Goal: Find contact information: Obtain details needed to contact an individual or organization

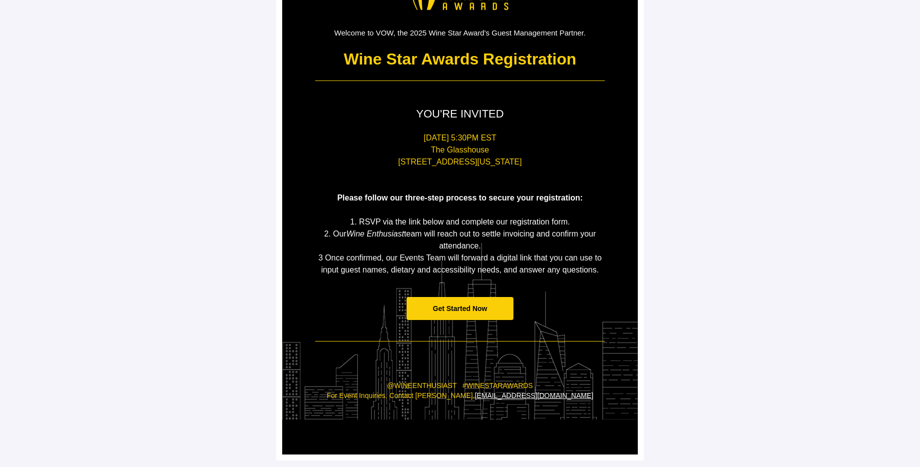
scroll to position [88, 0]
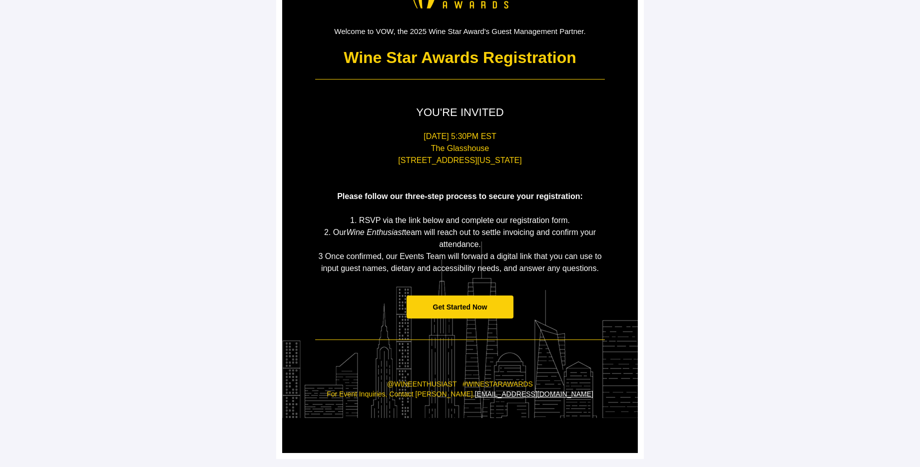
click at [439, 379] on p "@WINEENTHUSIAST #WINESTARAWARDS For Event Inquiries, Contact Ebony Hurwitz, ehu…" at bounding box center [460, 398] width 290 height 39
click at [481, 383] on p "@WINEENTHUSIAST #WINESTARAWARDS For Event Inquiries, Contact Ebony Hurwitz, ehu…" at bounding box center [460, 398] width 290 height 39
click at [402, 386] on p "@WINEENTHUSIAST #WINESTARAWARDS For Event Inquiries, Contact Ebony Hurwitz, ehu…" at bounding box center [460, 398] width 290 height 39
click at [400, 394] on p "@WINEENTHUSIAST #WINESTARAWARDS For Event Inquiries, Contact Ebony Hurwitz, ehu…" at bounding box center [460, 398] width 290 height 39
click at [533, 393] on link "[EMAIL_ADDRESS][DOMAIN_NAME]" at bounding box center [534, 394] width 118 height 8
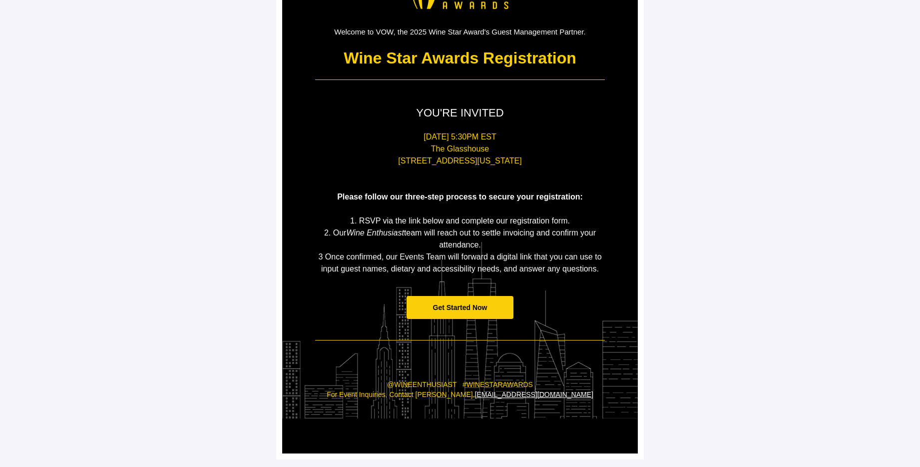
scroll to position [88, 0]
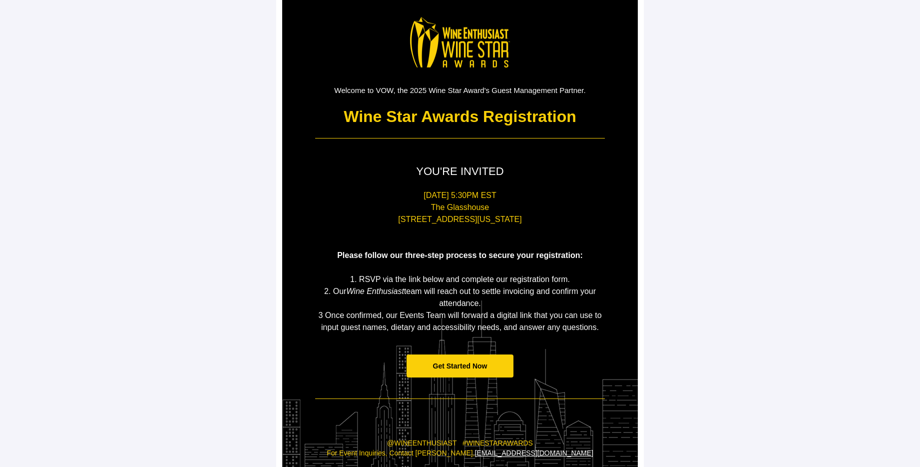
scroll to position [88, 0]
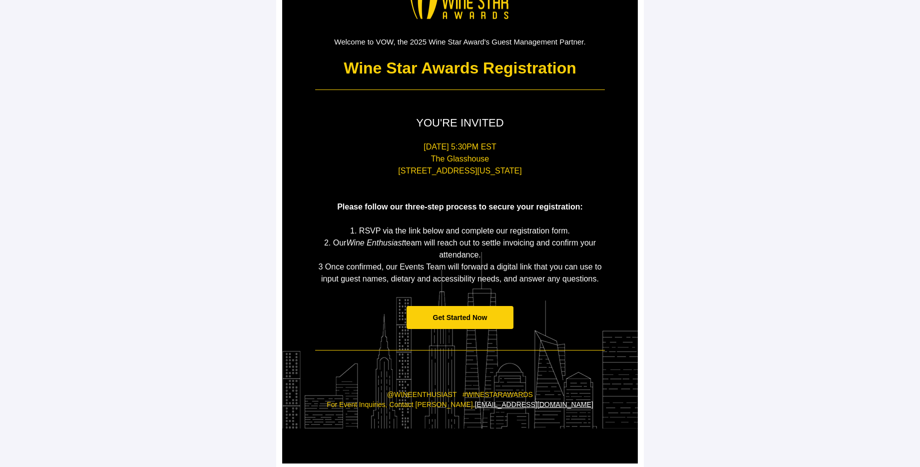
scroll to position [88, 0]
